Goal: Task Accomplishment & Management: Use online tool/utility

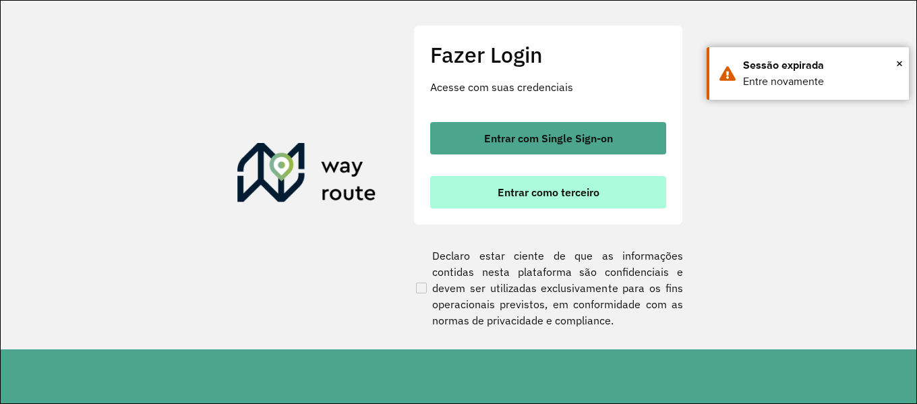
click at [584, 202] on button "Entrar como terceiro" at bounding box center [548, 192] width 236 height 32
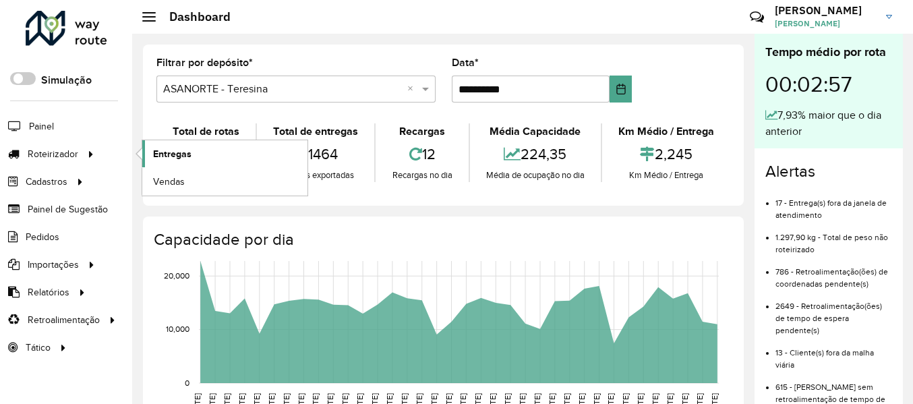
click at [189, 158] on span "Entregas" at bounding box center [172, 154] width 38 height 14
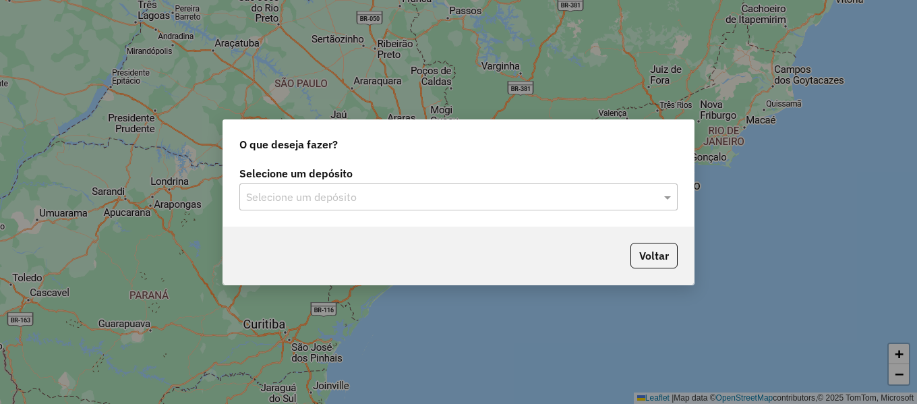
click at [502, 192] on input "text" at bounding box center [445, 197] width 398 height 16
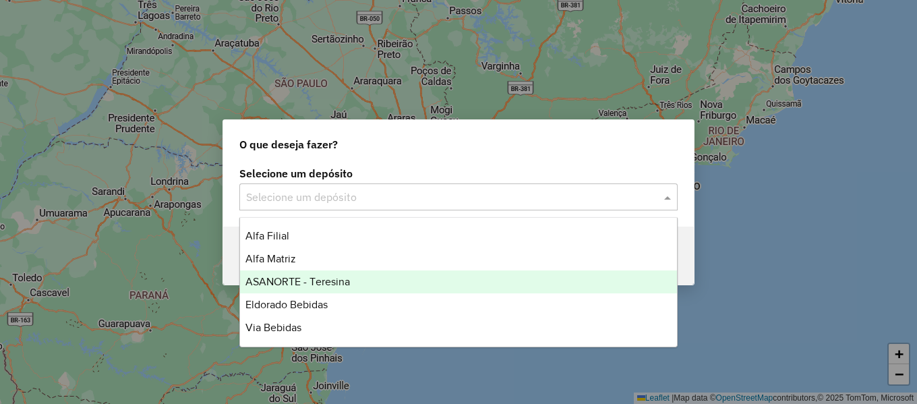
click at [352, 279] on div "ASANORTE - Teresina" at bounding box center [458, 281] width 437 height 23
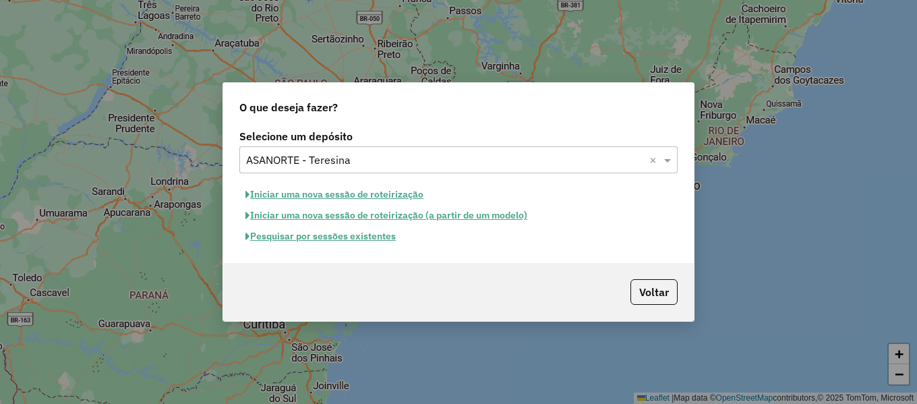
click at [328, 240] on button "Pesquisar por sessões existentes" at bounding box center [320, 236] width 162 height 21
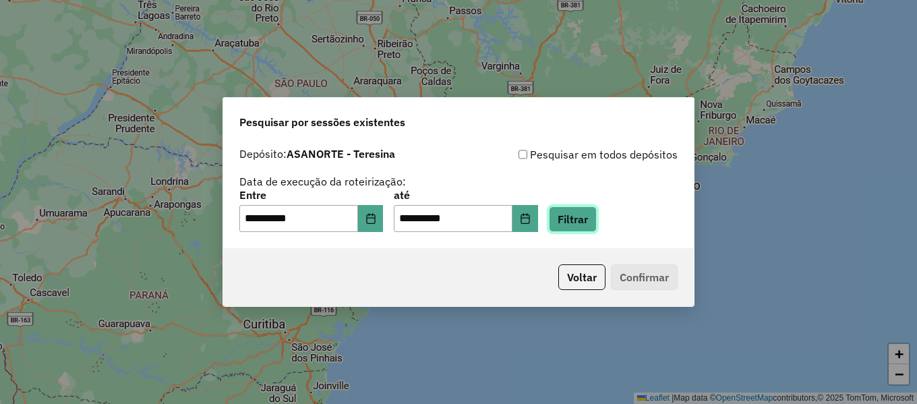
click at [597, 228] on button "Filtrar" at bounding box center [573, 219] width 48 height 26
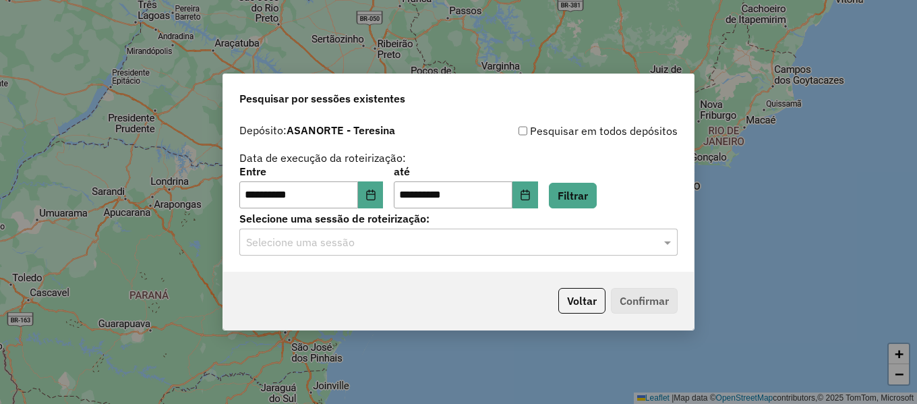
click at [431, 247] on input "text" at bounding box center [445, 243] width 398 height 16
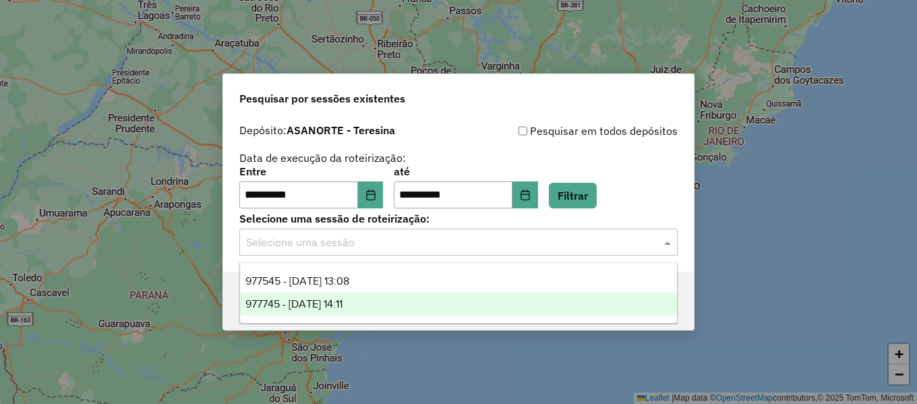
click at [409, 297] on div "977745 - 11/08/2025 14:11" at bounding box center [458, 304] width 437 height 23
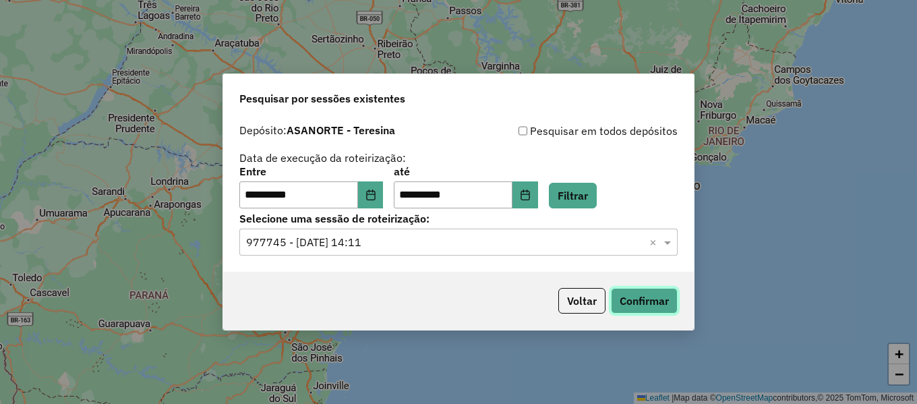
click at [653, 297] on button "Confirmar" at bounding box center [644, 301] width 67 height 26
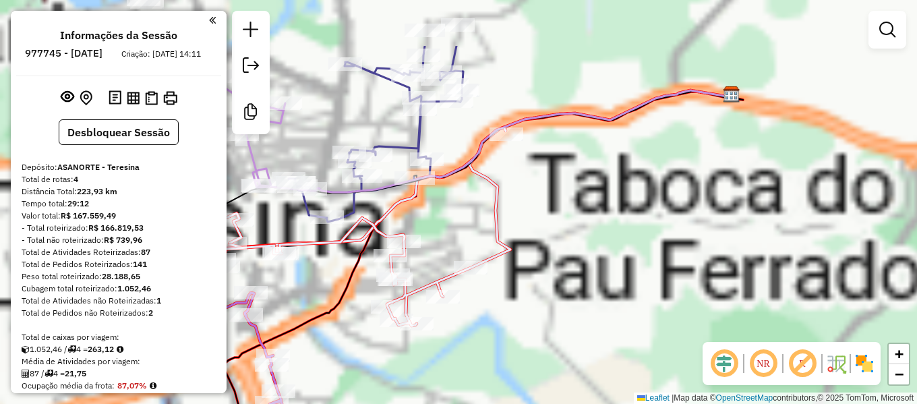
drag, startPoint x: 414, startPoint y: 217, endPoint x: 791, endPoint y: 316, distance: 389.5
click at [773, 320] on div "Janela de atendimento Grade de atendimento Capacidade Transportadoras Veículos …" at bounding box center [458, 202] width 917 height 404
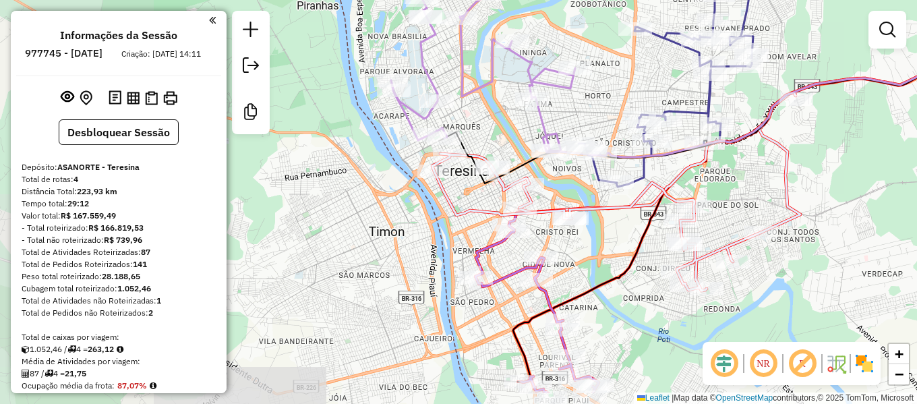
drag, startPoint x: 437, startPoint y: 308, endPoint x: 638, endPoint y: 258, distance: 207.2
click at [638, 258] on icon at bounding box center [773, 220] width 520 height 326
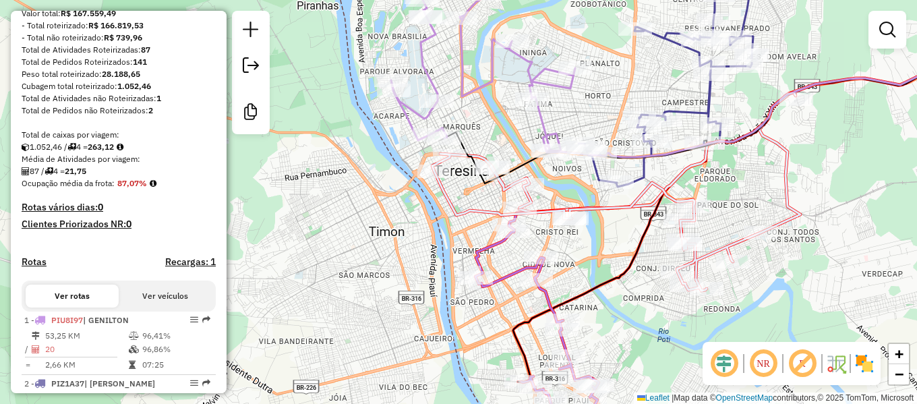
scroll to position [270, 0]
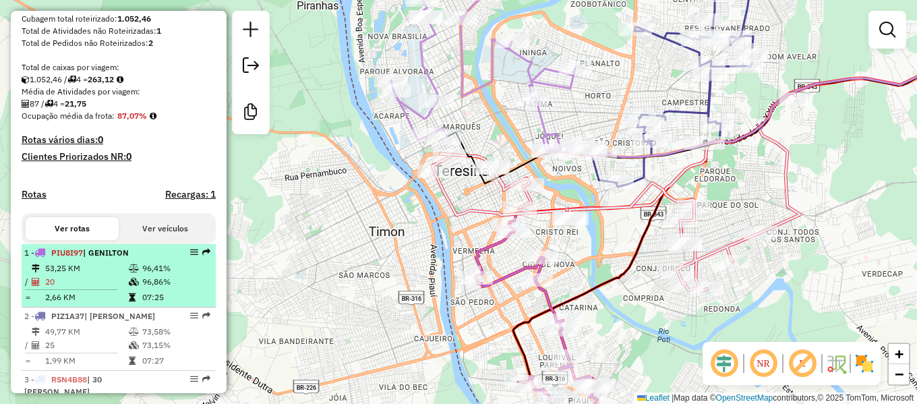
select select "**********"
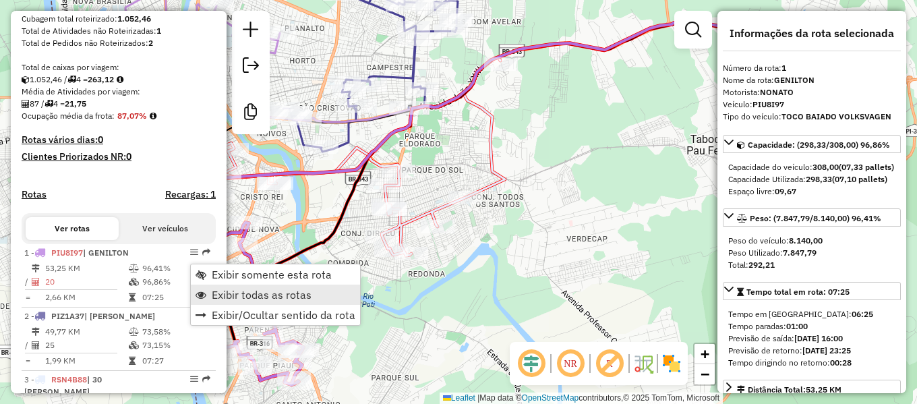
click at [231, 292] on span "Exibir todas as rotas" at bounding box center [262, 294] width 100 height 11
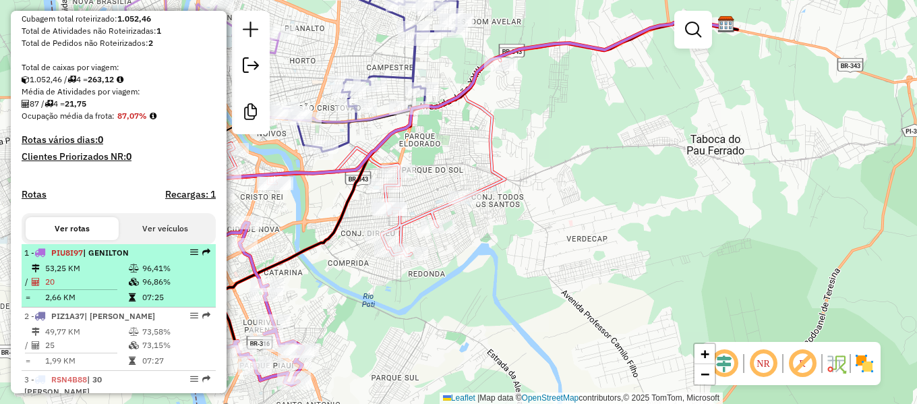
select select "**********"
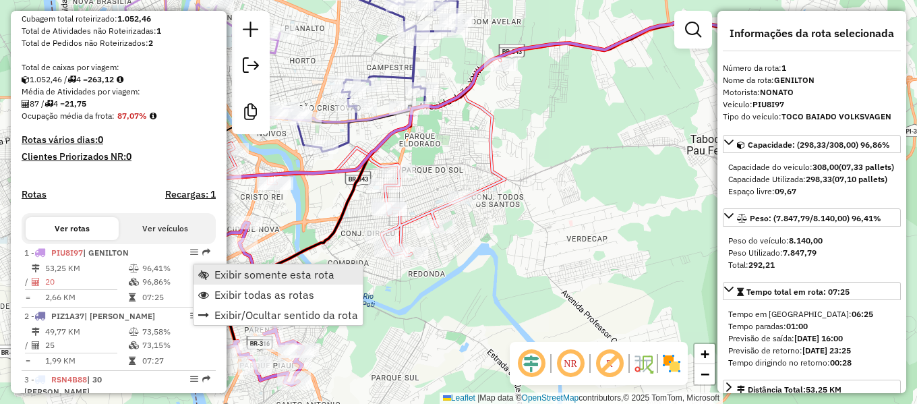
click at [229, 276] on span "Exibir somente esta rota" at bounding box center [274, 274] width 120 height 11
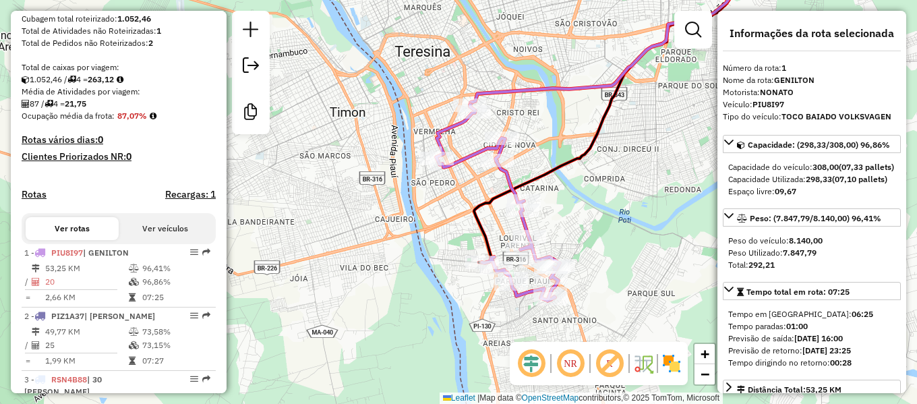
drag, startPoint x: 359, startPoint y: 222, endPoint x: 610, endPoint y: 138, distance: 265.0
click at [610, 138] on div "Janela de atendimento Grade de atendimento Capacidade Transportadoras Veículos …" at bounding box center [458, 202] width 917 height 404
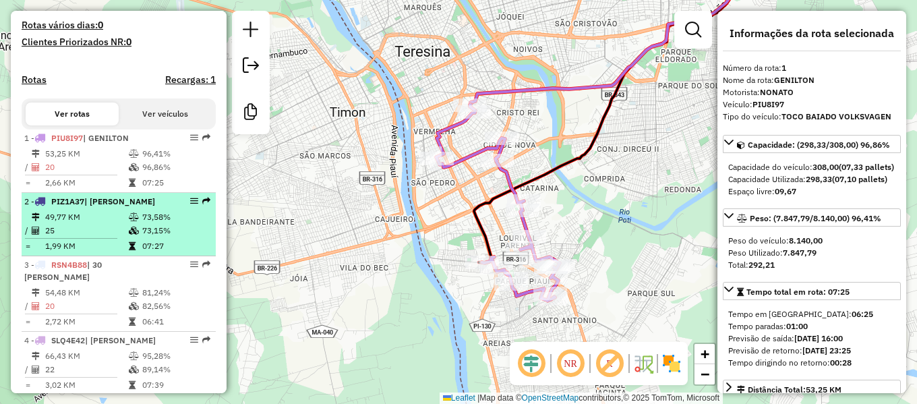
scroll to position [405, 0]
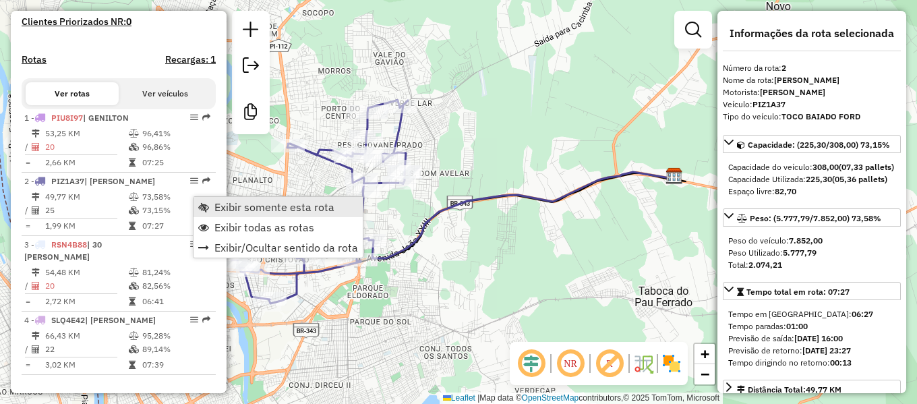
click at [213, 206] on link "Exibir somente esta rota" at bounding box center [278, 207] width 169 height 20
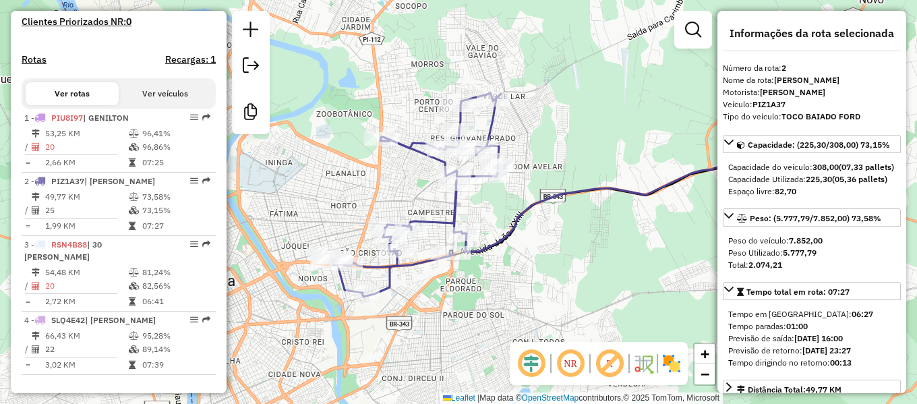
drag, startPoint x: 379, startPoint y: 200, endPoint x: 473, endPoint y: 194, distance: 94.0
click at [473, 191] on div at bounding box center [456, 183] width 34 height 13
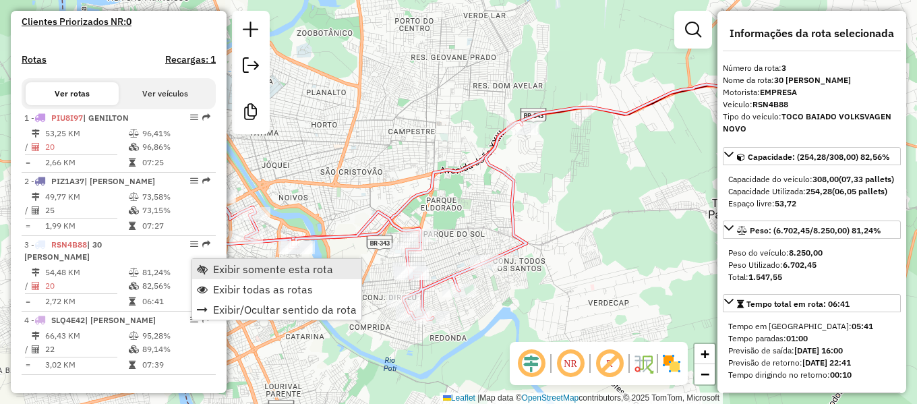
click at [209, 272] on link "Exibir somente esta rota" at bounding box center [276, 269] width 169 height 20
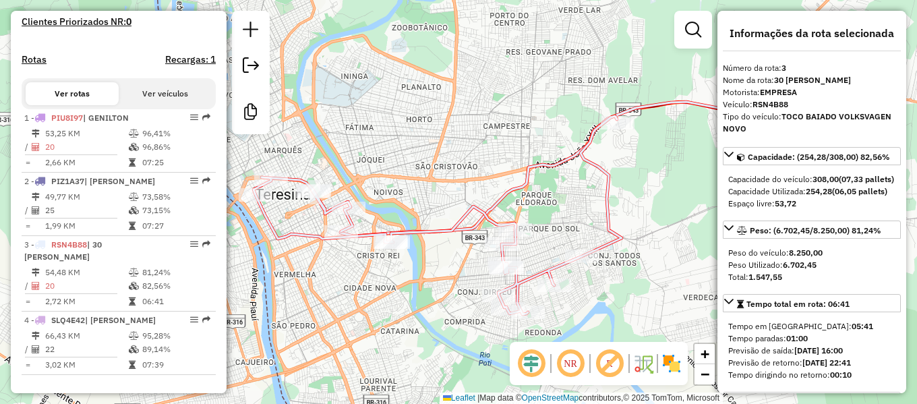
drag, startPoint x: 357, startPoint y: 338, endPoint x: 456, endPoint y: 334, distance: 99.2
click at [456, 334] on div "Janela de atendimento Grade de atendimento Capacidade Transportadoras Veículos …" at bounding box center [458, 202] width 917 height 404
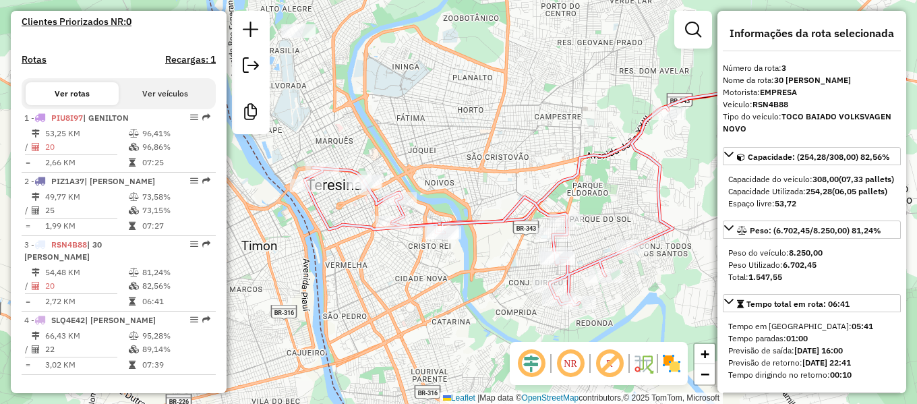
drag, startPoint x: 375, startPoint y: 278, endPoint x: 421, endPoint y: 258, distance: 49.8
click at [421, 258] on div "Janela de atendimento Grade de atendimento Capacidade Transportadoras Veículos …" at bounding box center [458, 202] width 917 height 404
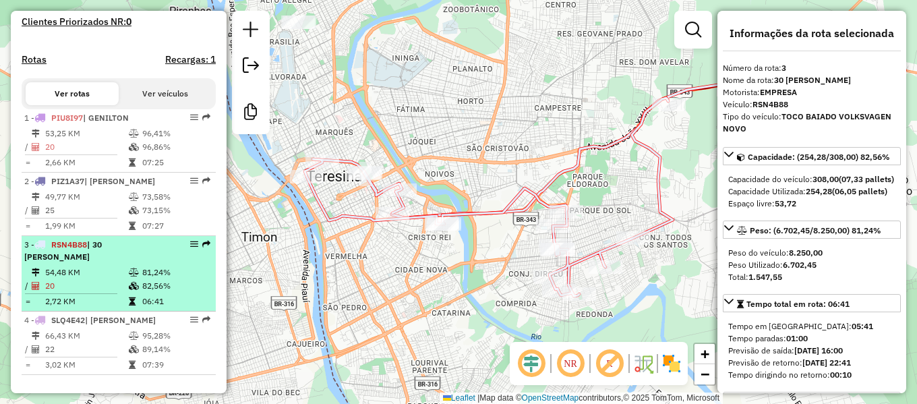
scroll to position [472, 0]
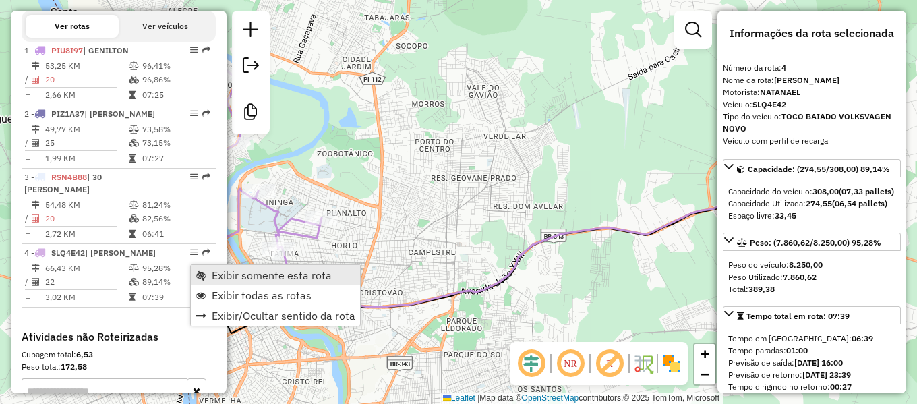
click at [214, 274] on span "Exibir somente esta rota" at bounding box center [272, 275] width 120 height 11
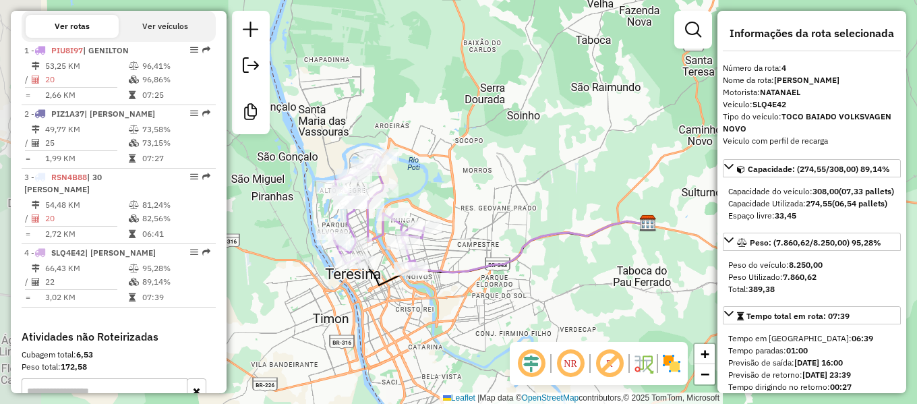
drag, startPoint x: 415, startPoint y: 251, endPoint x: 485, endPoint y: 258, distance: 69.8
click at [484, 258] on div "Janela de atendimento Grade de atendimento Capacidade Transportadoras Veículos …" at bounding box center [458, 202] width 917 height 404
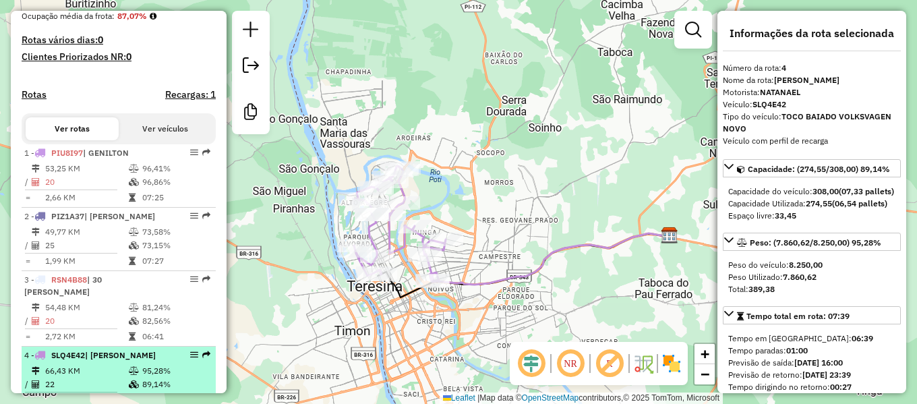
scroll to position [337, 0]
